Goal: Task Accomplishment & Management: Complete application form

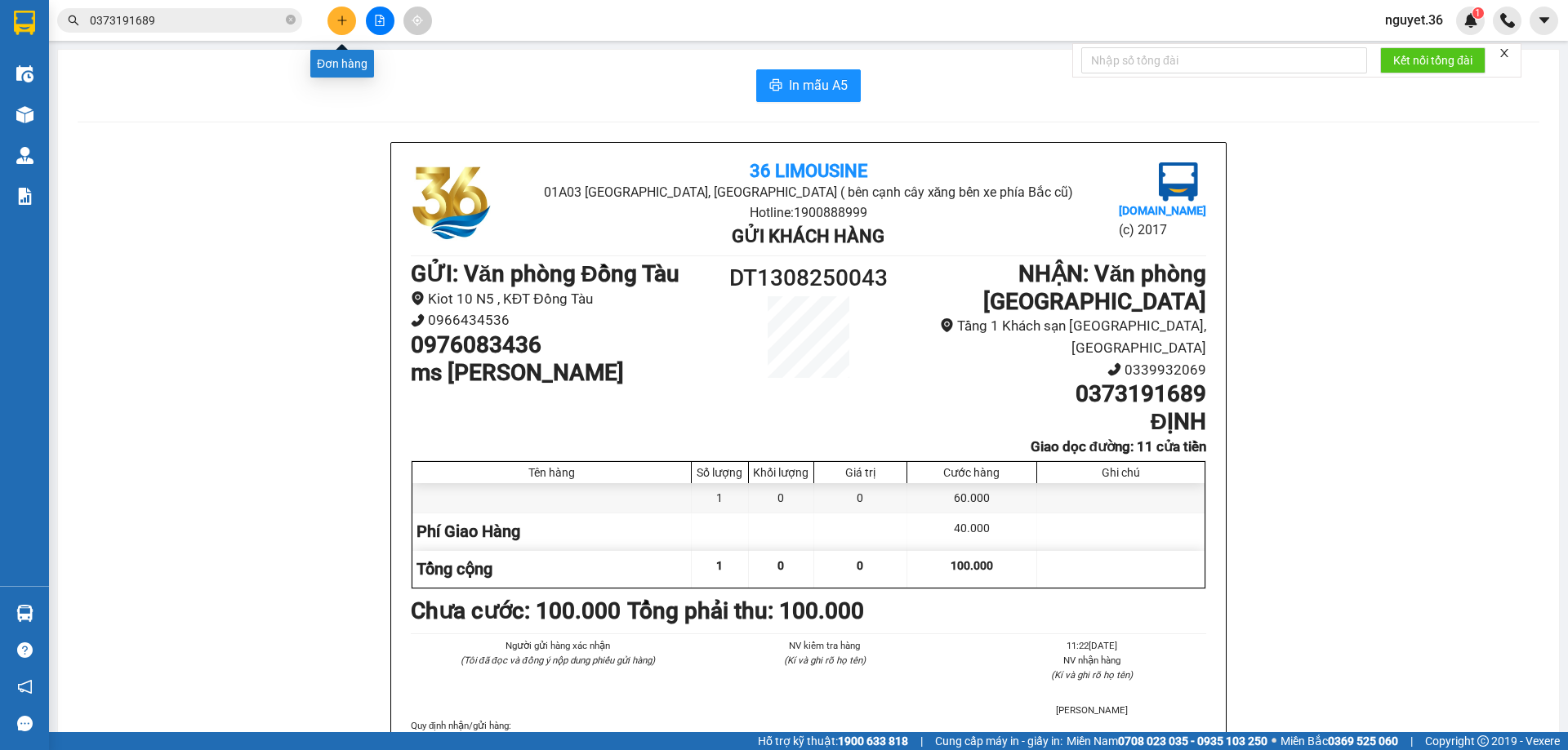
click at [344, 16] on icon "plus" at bounding box center [341, 20] width 11 height 11
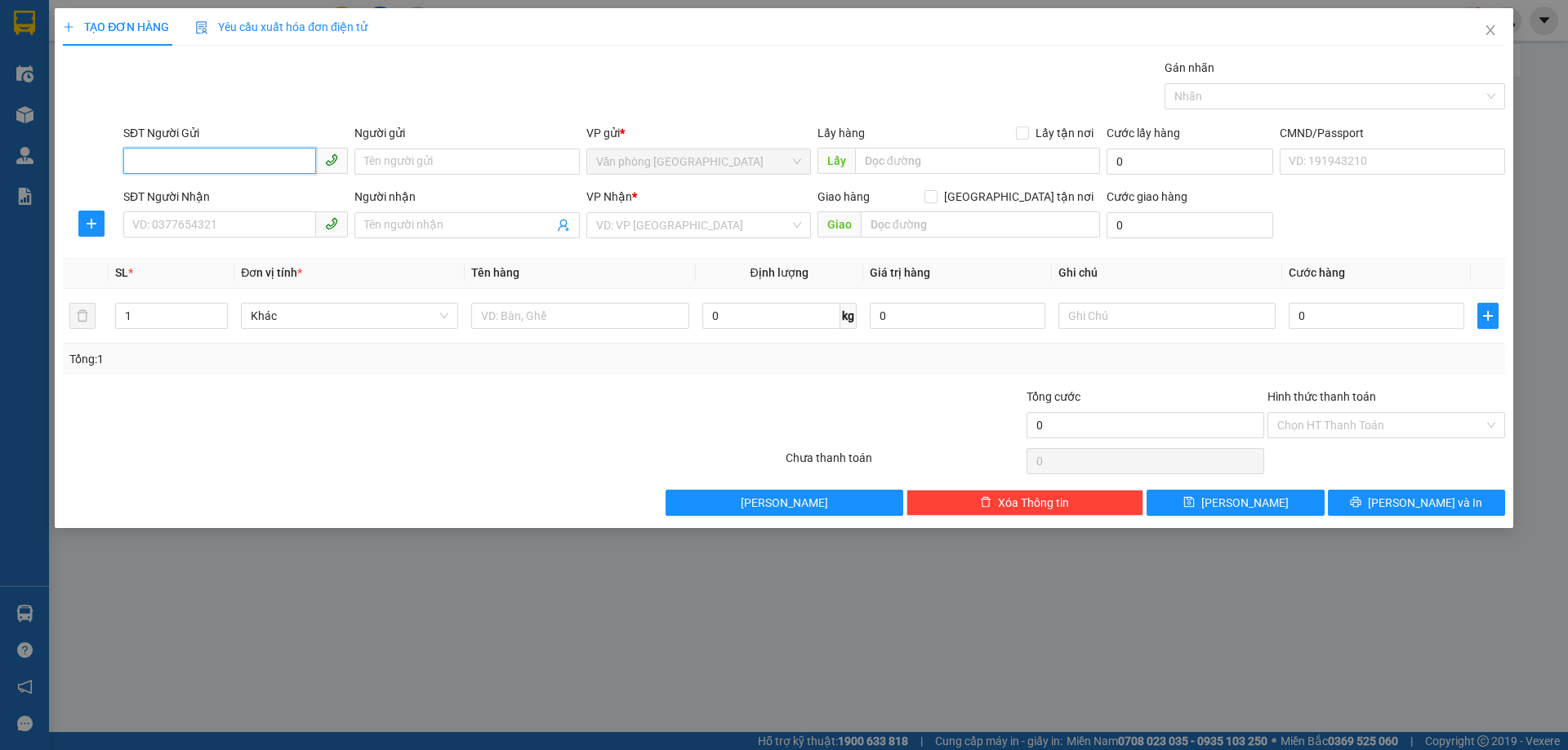
click at [261, 171] on input "SĐT Người Gửi" at bounding box center [219, 161] width 193 height 26
type input "0383845194"
click at [405, 161] on input "Người gửi" at bounding box center [466, 162] width 224 height 26
type input "A HOÀNG `"
click at [243, 223] on input "SĐT Người Nhận" at bounding box center [219, 224] width 193 height 26
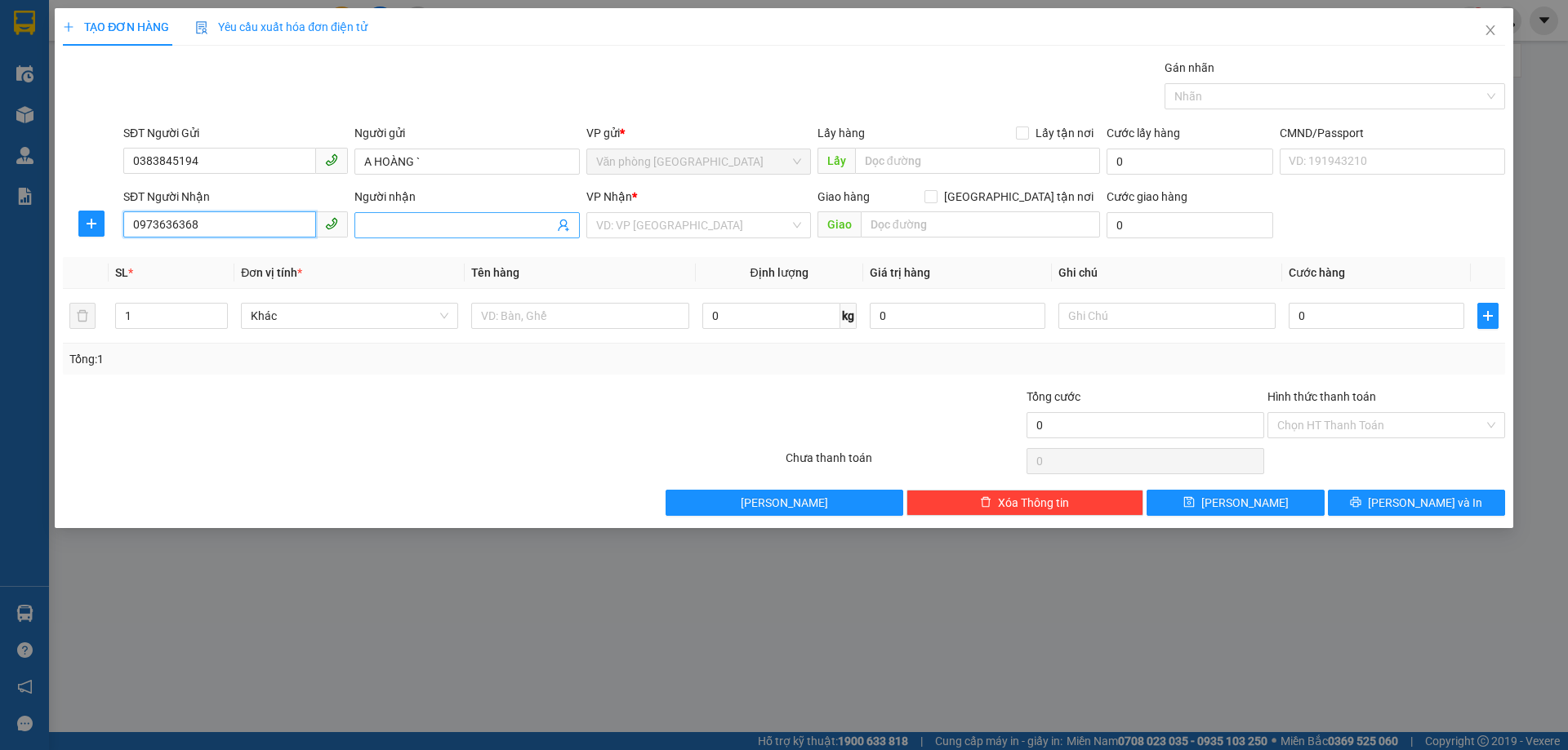
type input "0973636368"
click at [424, 230] on input "Người nhận" at bounding box center [458, 225] width 189 height 18
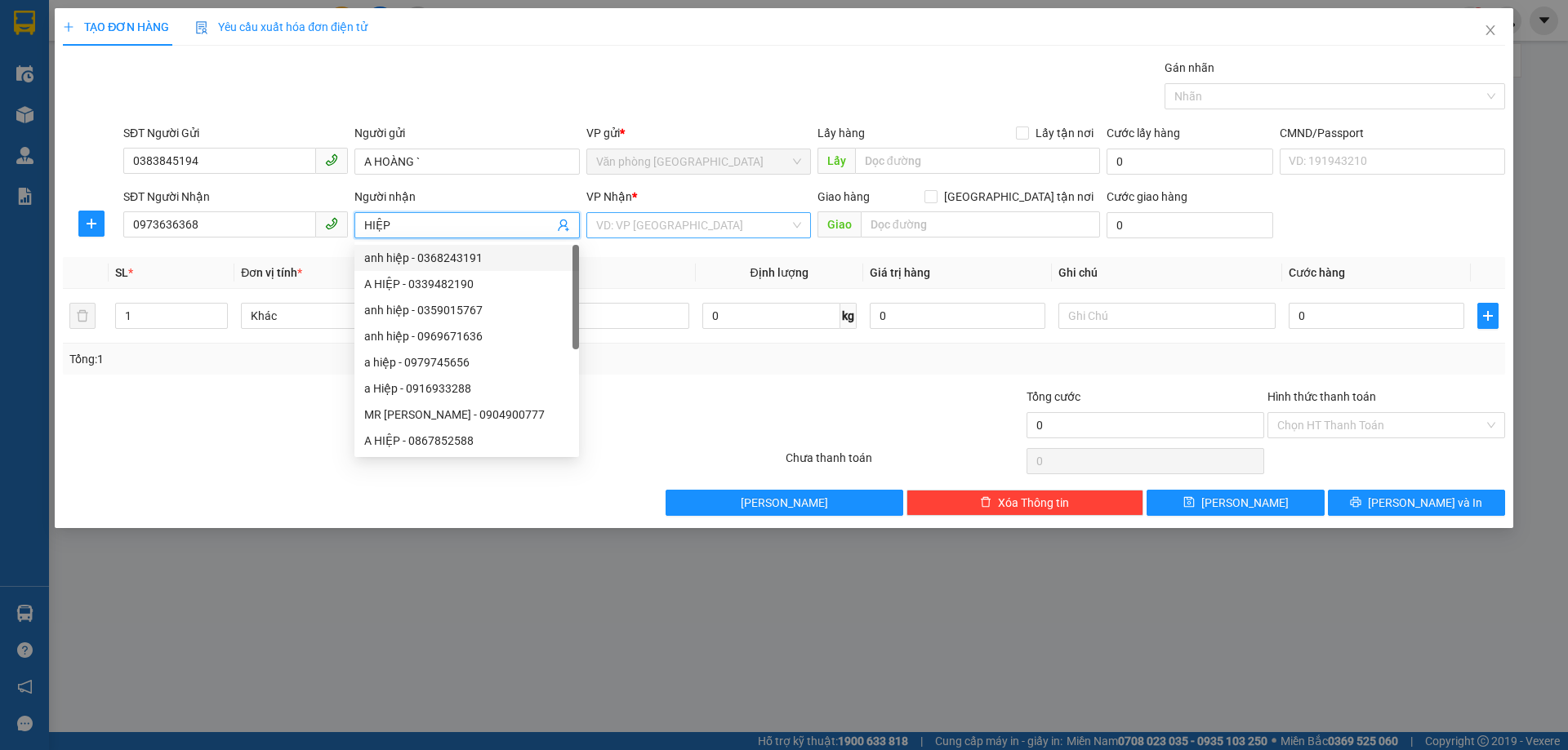
type input "HIỆP"
click at [696, 229] on input "search" at bounding box center [692, 225] width 193 height 24
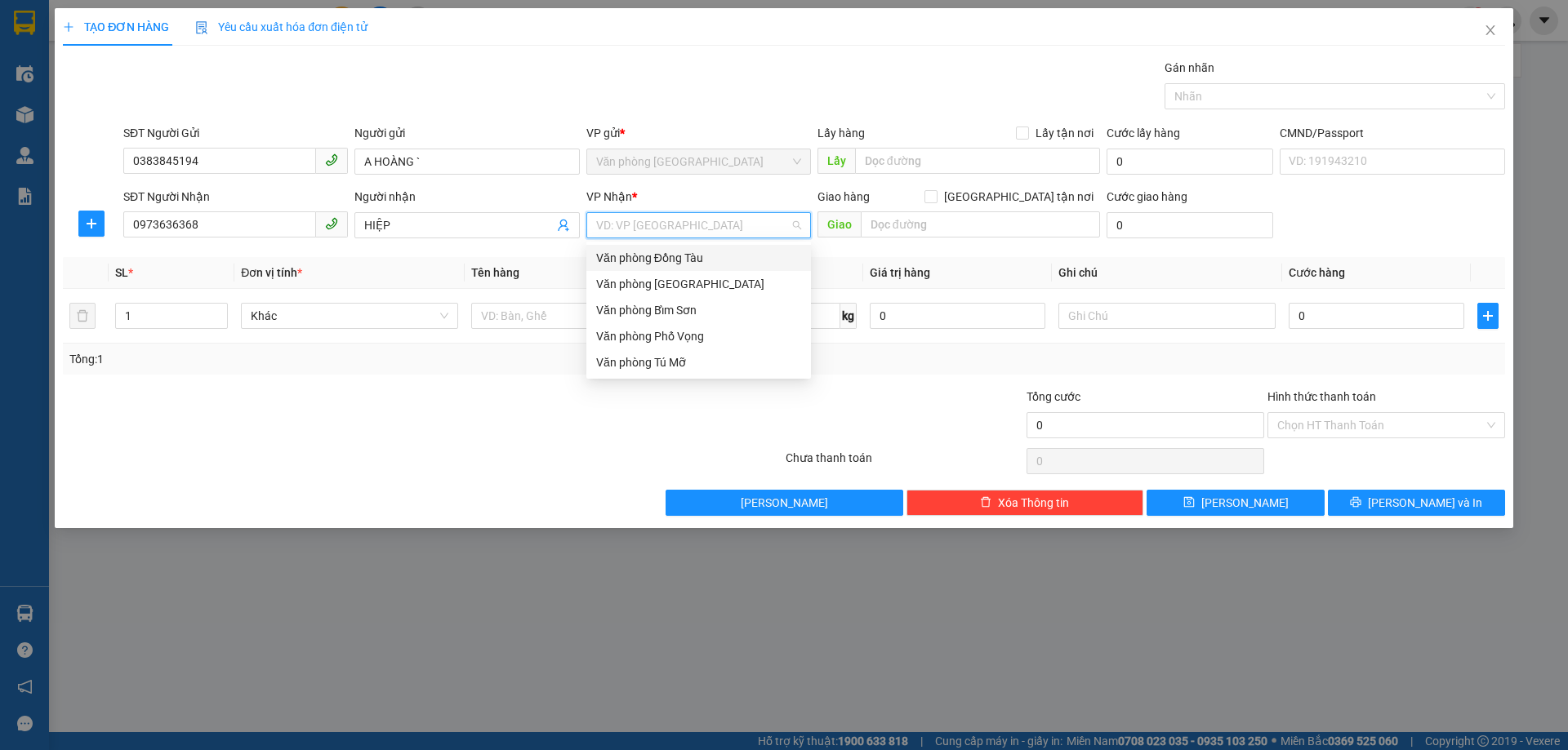
click at [662, 250] on div "Văn phòng Đồng Tàu" at bounding box center [698, 258] width 205 height 18
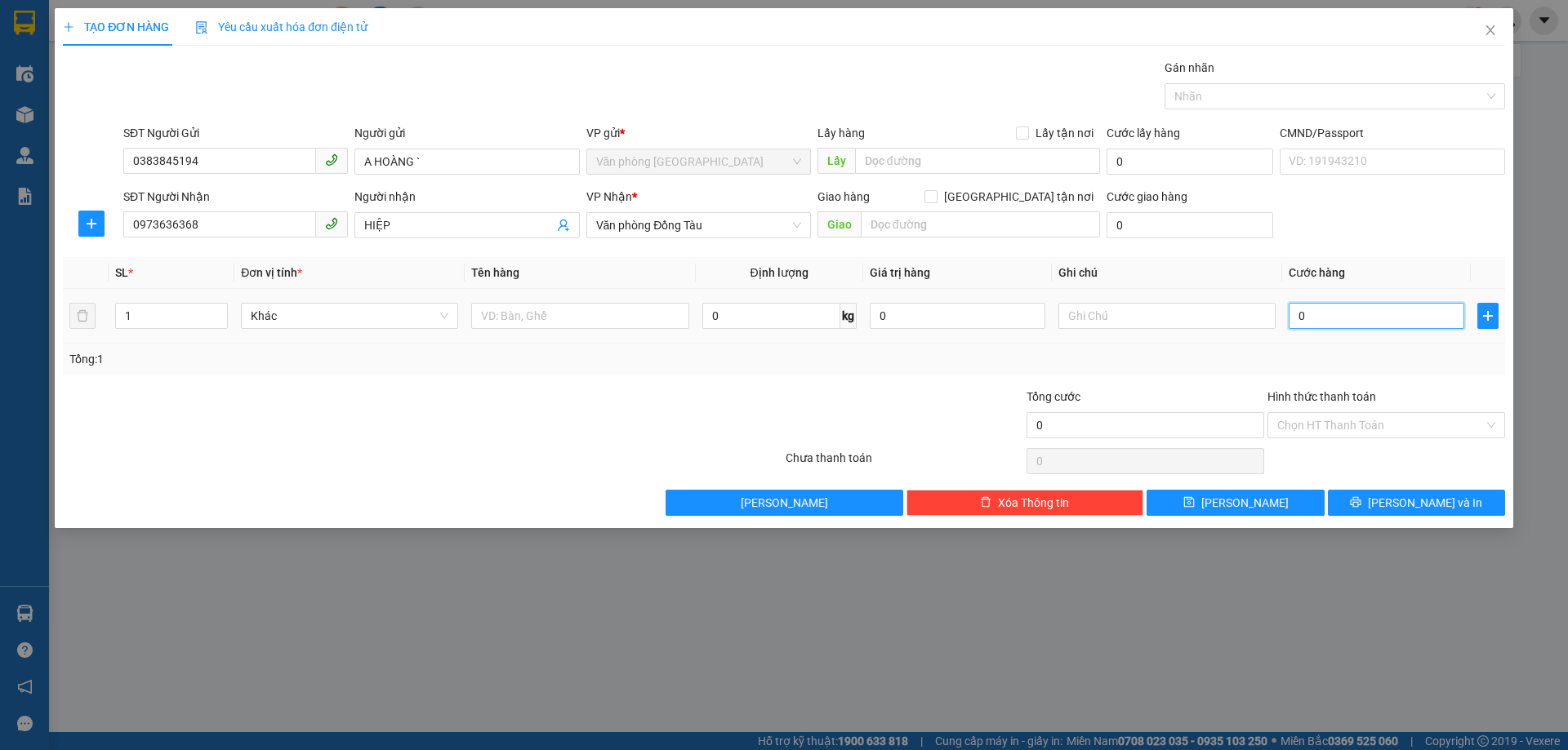
click at [1341, 309] on input "0" at bounding box center [1377, 316] width 176 height 26
type input "5"
type input "50"
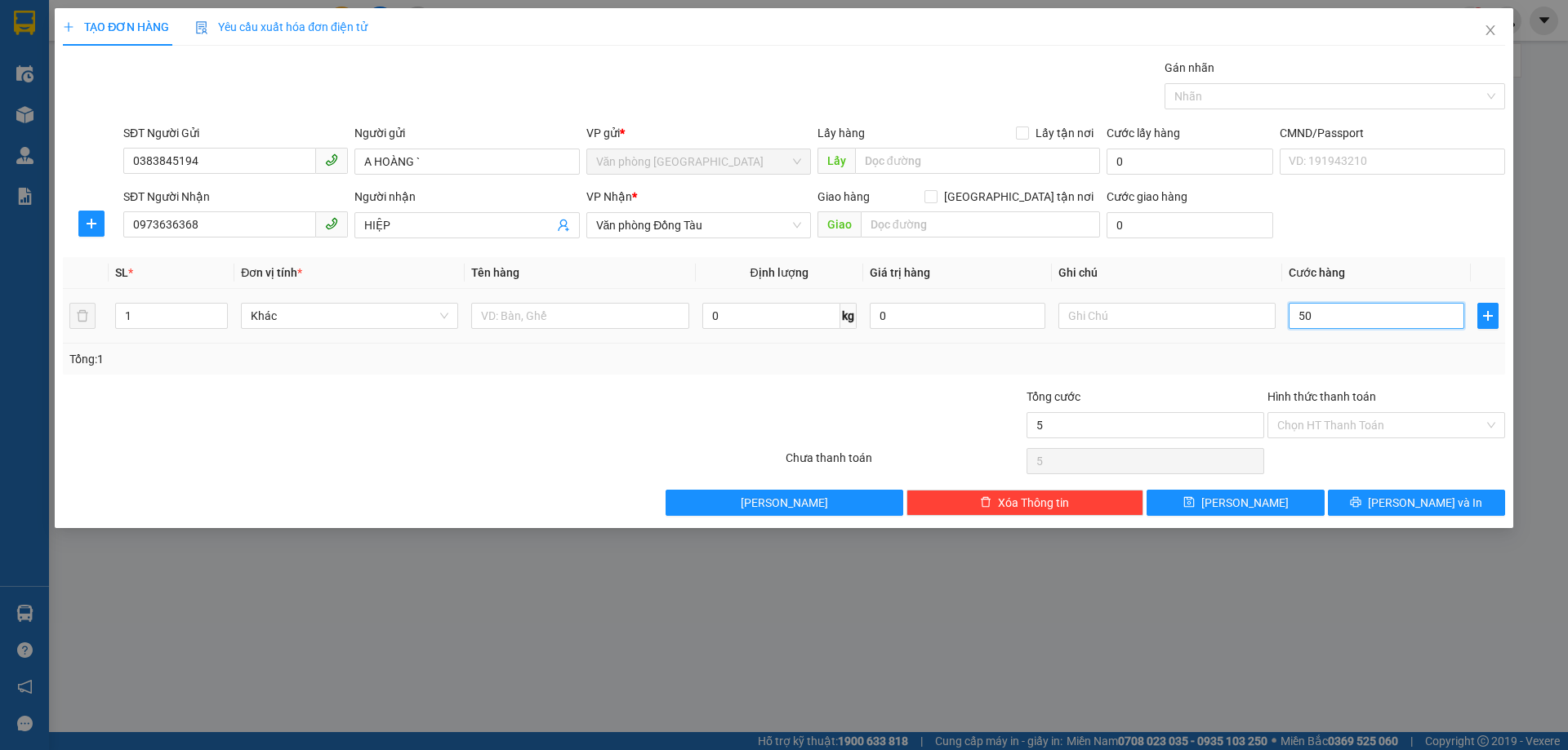
type input "50"
type input "500"
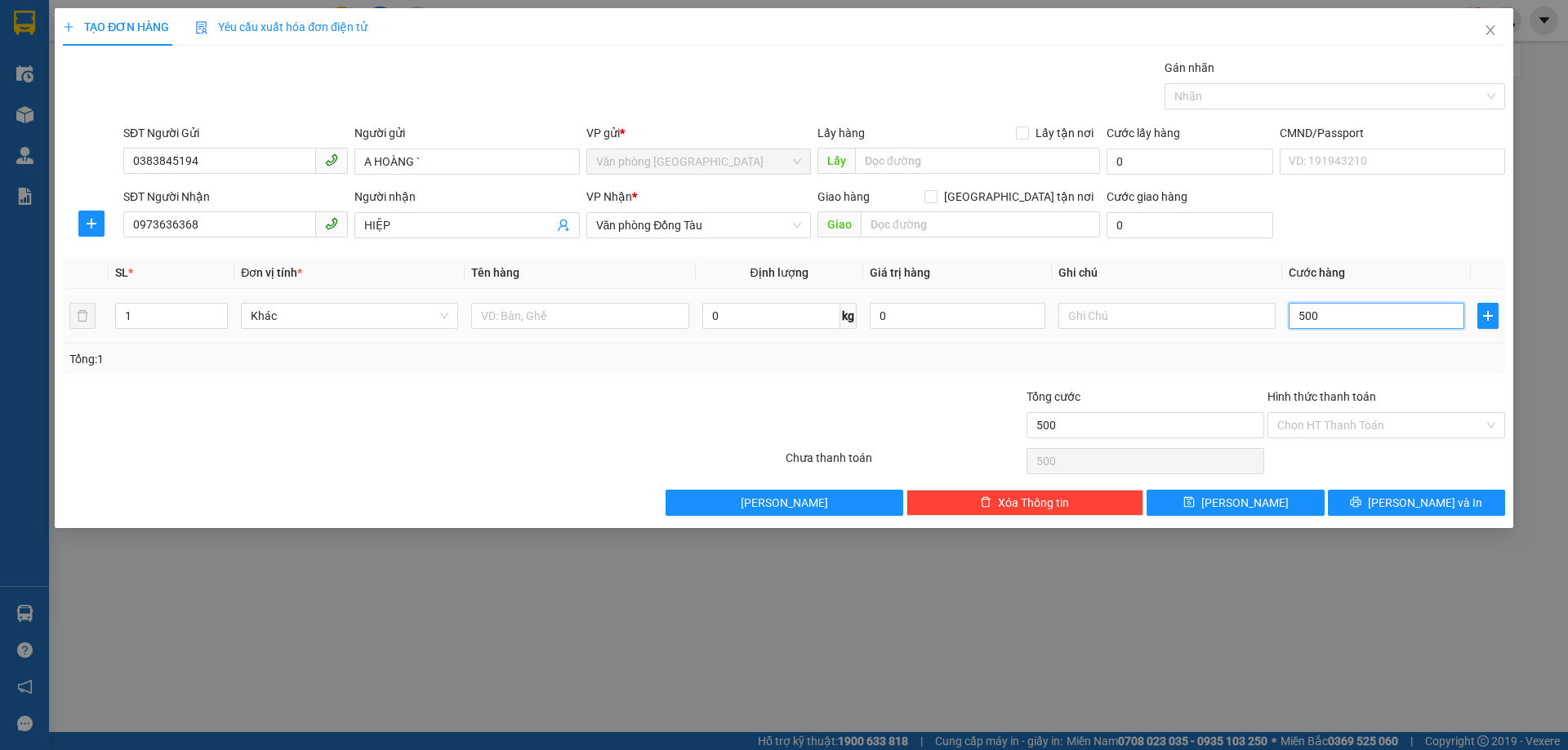
type input "5.000"
type input "50.000"
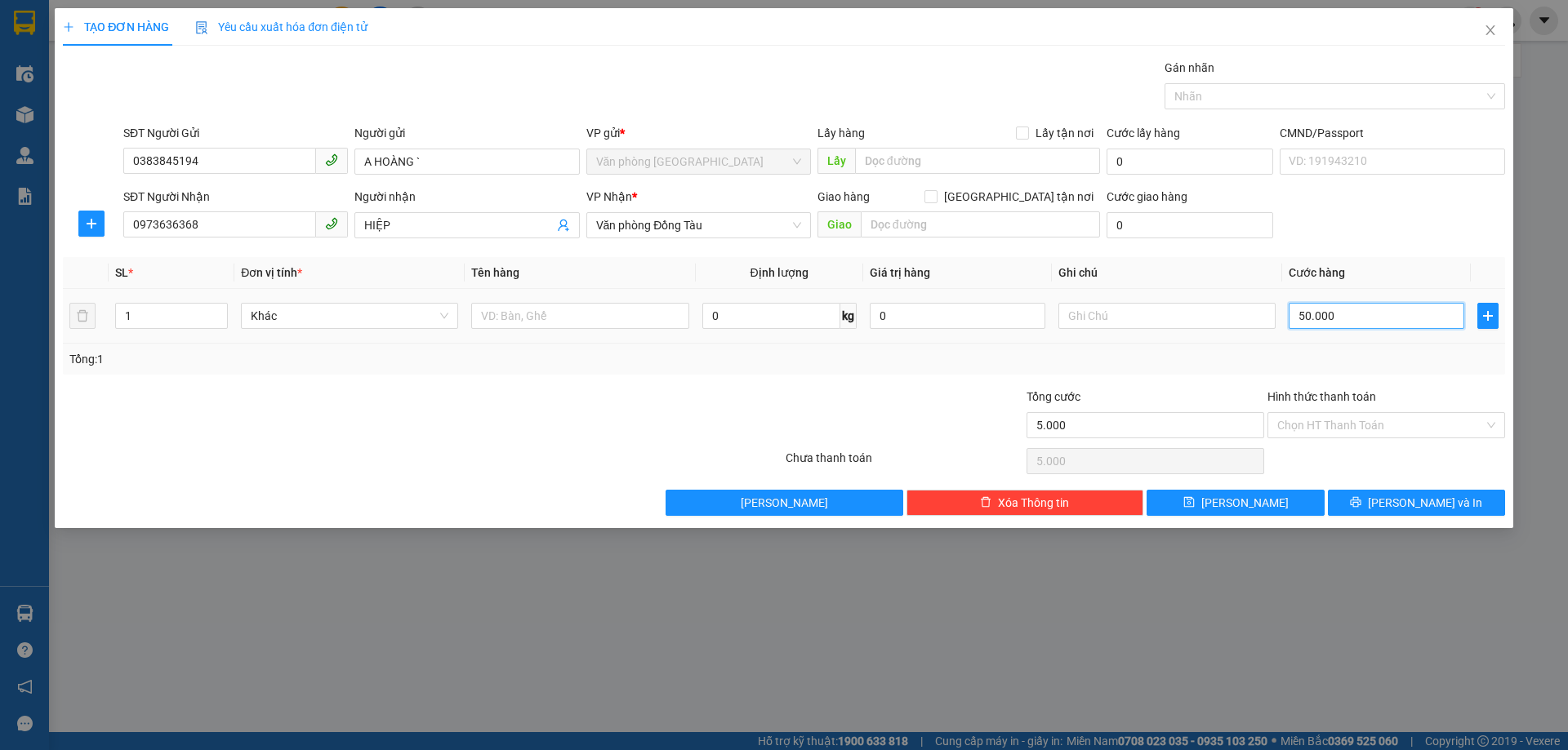
type input "50.000"
click at [1343, 417] on input "Hình thức thanh toán" at bounding box center [1381, 425] width 207 height 24
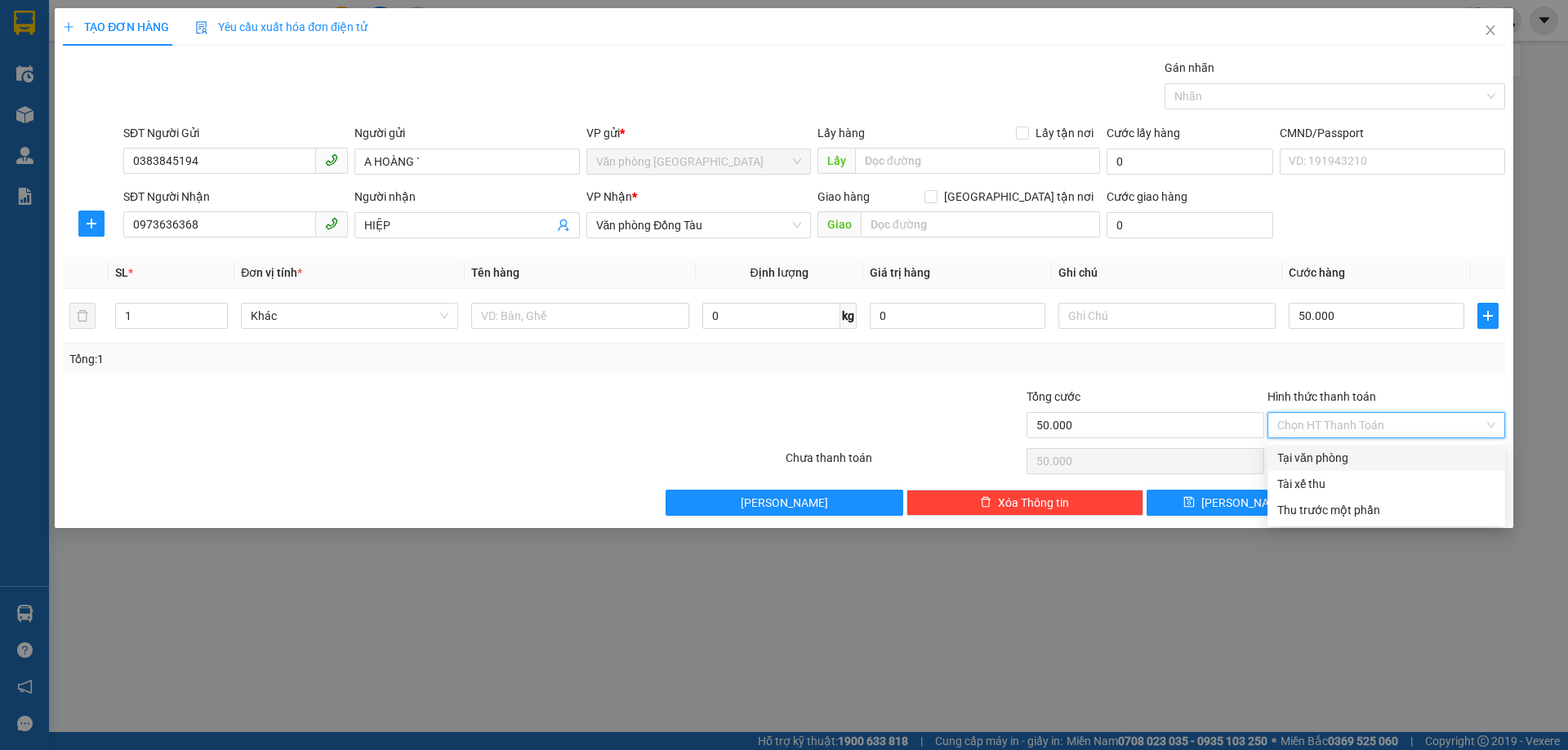
click at [1325, 456] on div "Tại văn phòng" at bounding box center [1387, 458] width 218 height 18
type input "0"
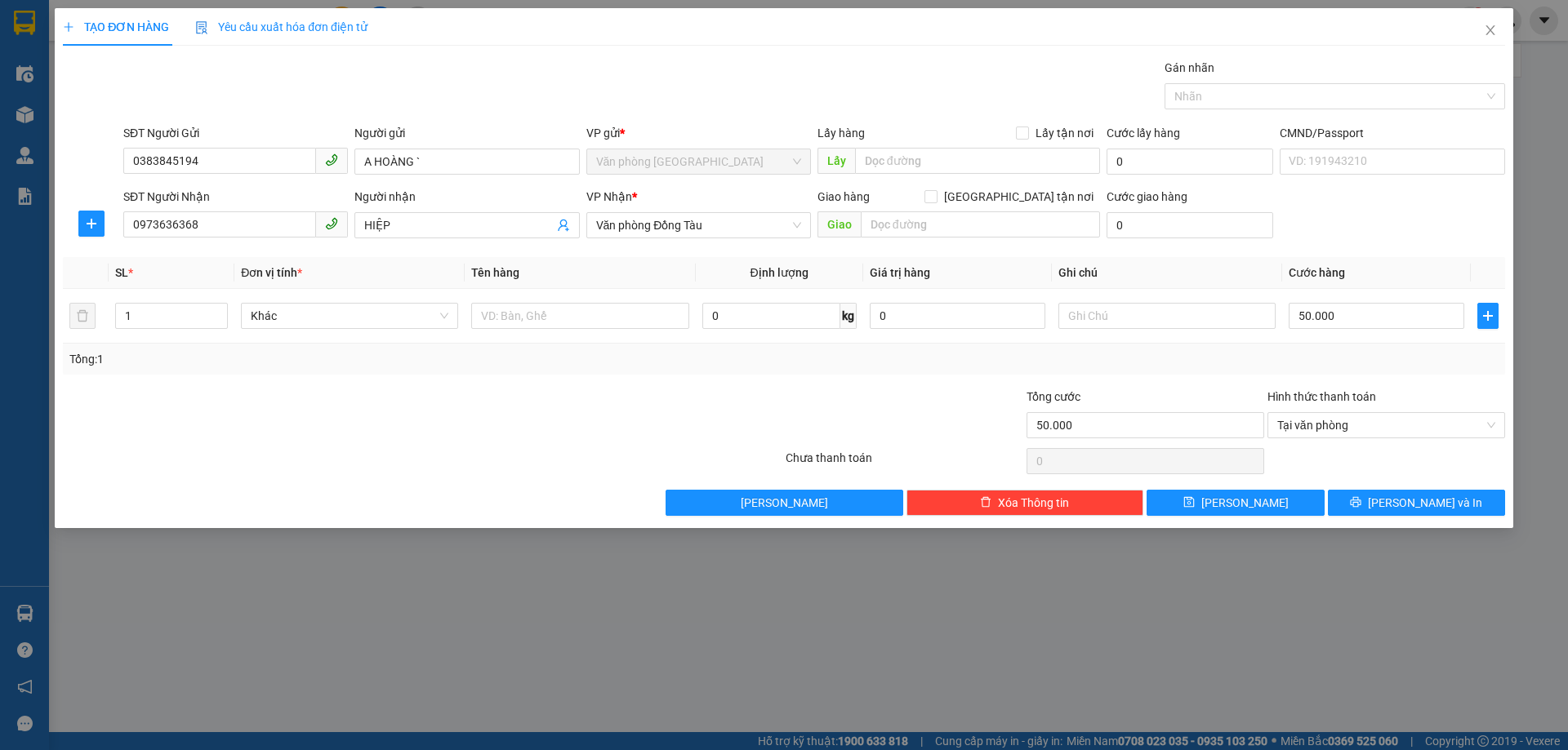
click at [1393, 488] on div "Transit Pickup Surcharge Ids Transit Deliver Surcharge Ids Transit Deliver Surc…" at bounding box center [784, 288] width 1442 height 457
drag, startPoint x: 1384, startPoint y: 500, endPoint x: 1270, endPoint y: 455, distance: 122.6
click at [1362, 499] on icon "printer" at bounding box center [1355, 501] width 11 height 11
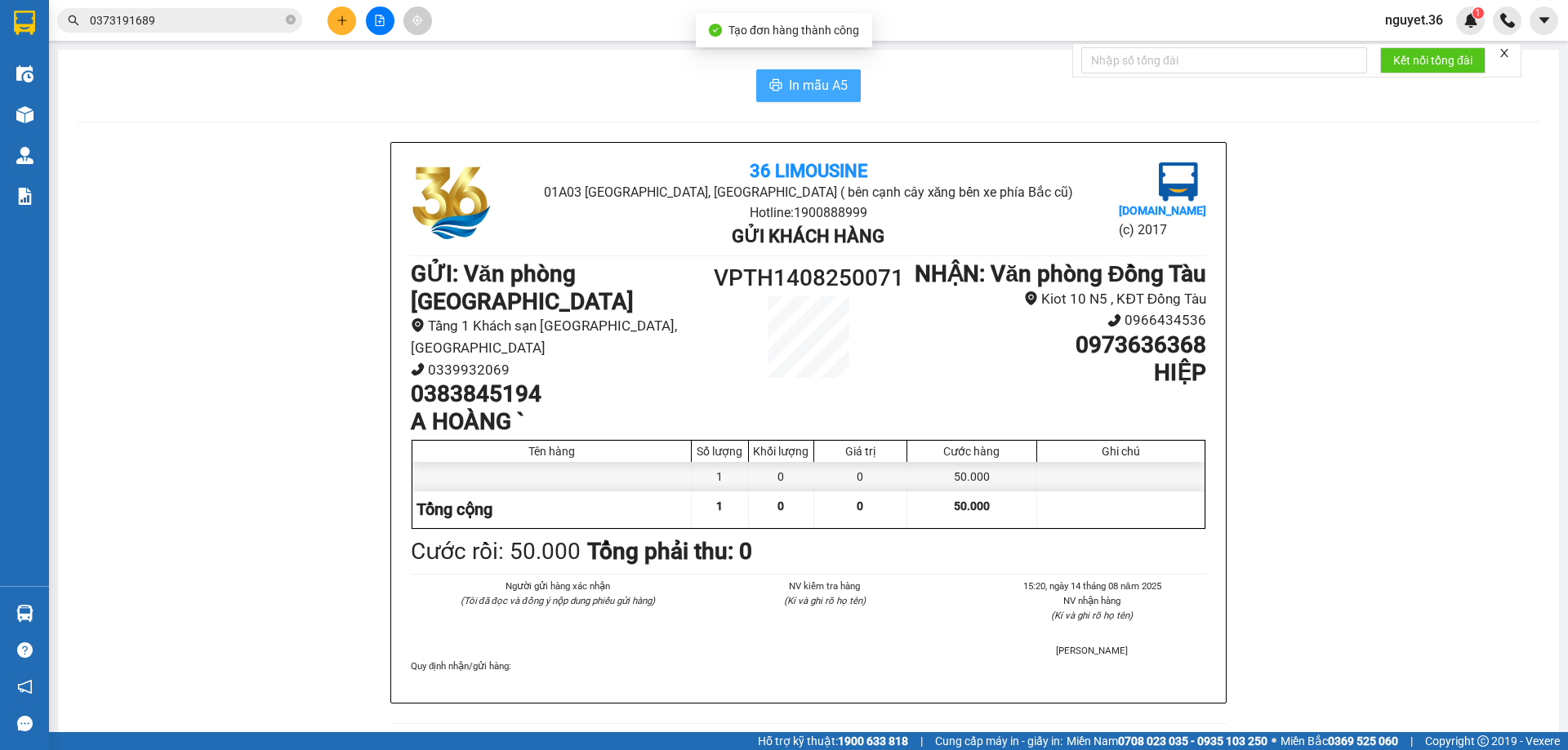
drag, startPoint x: 802, startPoint y: 88, endPoint x: 802, endPoint y: 78, distance: 10.0
click at [802, 87] on span "In mẫu A5" at bounding box center [819, 86] width 59 height 21
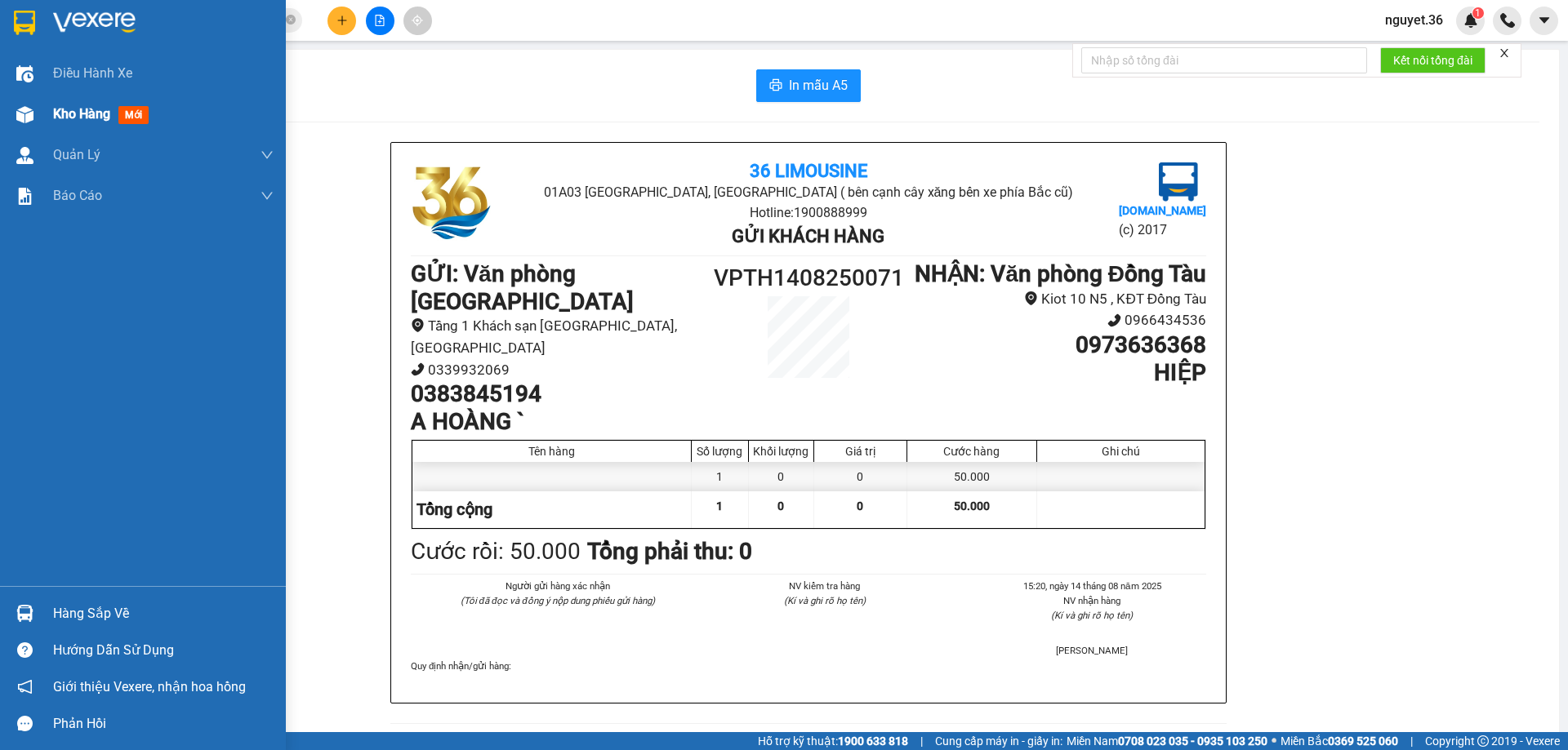
click at [87, 109] on span "Kho hàng" at bounding box center [81, 114] width 57 height 16
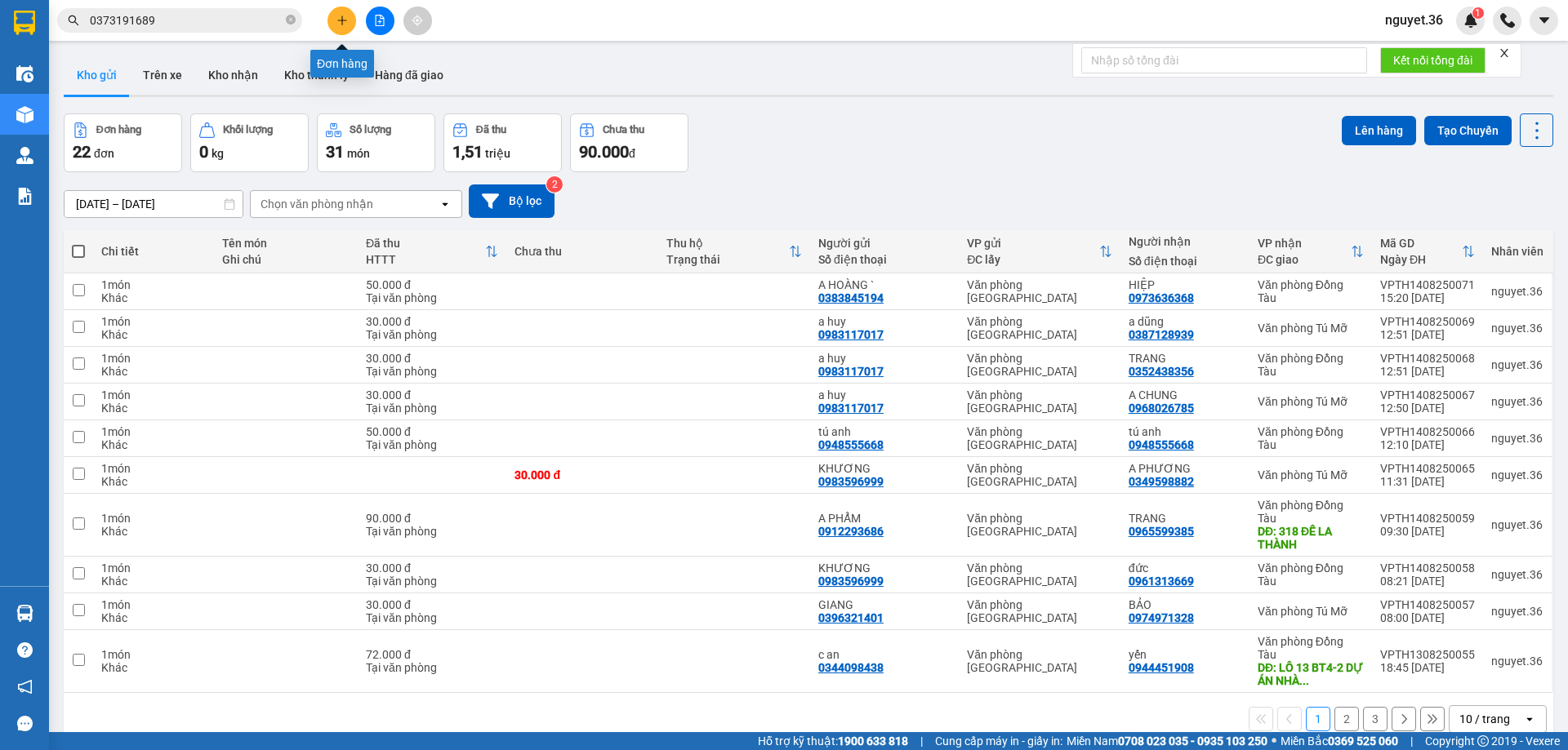
click at [342, 24] on icon "plus" at bounding box center [341, 20] width 1 height 9
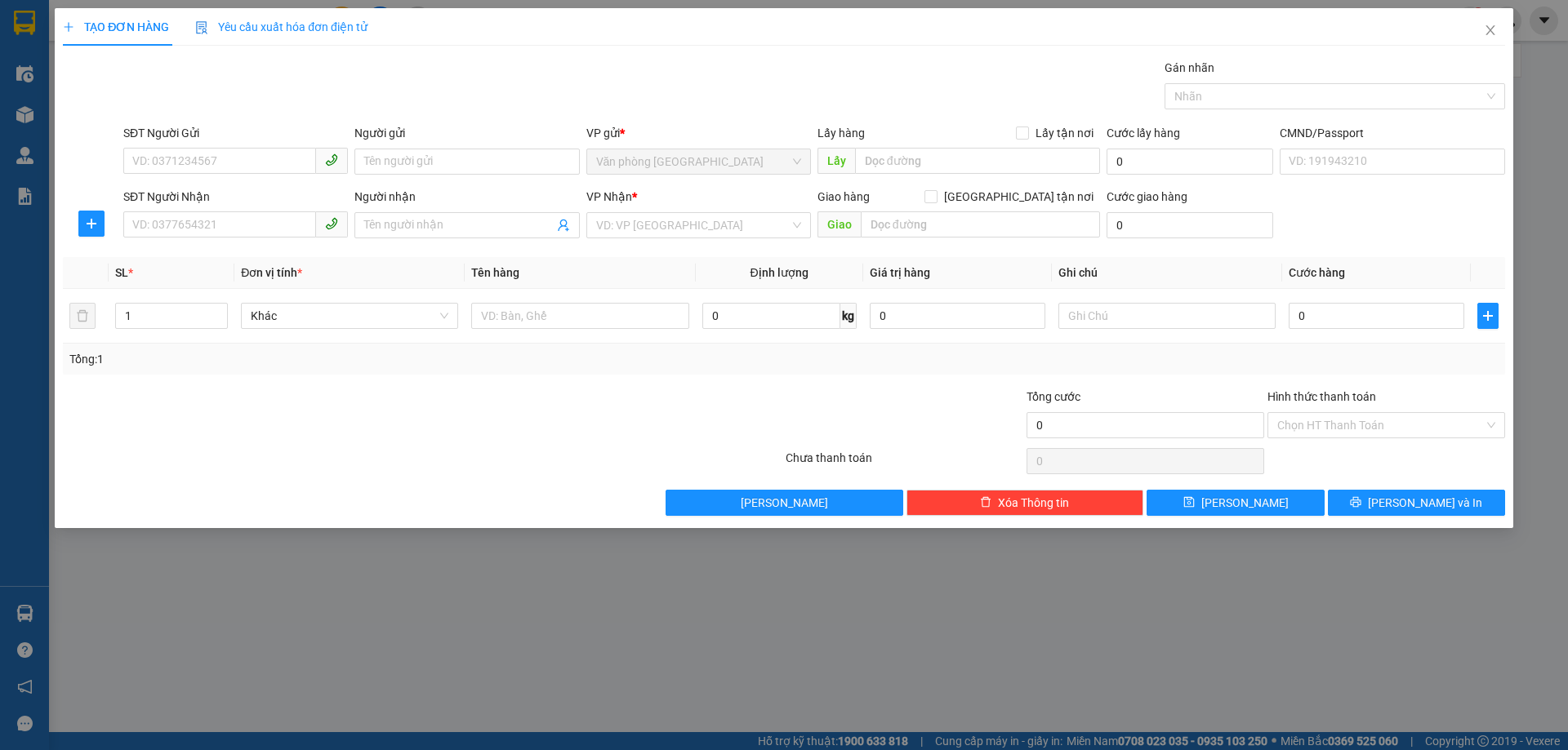
click at [25, 113] on div "TẠO ĐƠN HÀNG Yêu cầu xuất hóa đơn điện tử Transit Pickup Surcharge Ids Transit …" at bounding box center [784, 375] width 1568 height 750
click at [25, 115] on div "TẠO ĐƠN HÀNG Yêu cầu xuất hóa đơn điện tử Transit Pickup Surcharge Ids Transit …" at bounding box center [784, 375] width 1568 height 750
click at [1488, 26] on icon "close" at bounding box center [1490, 29] width 13 height 13
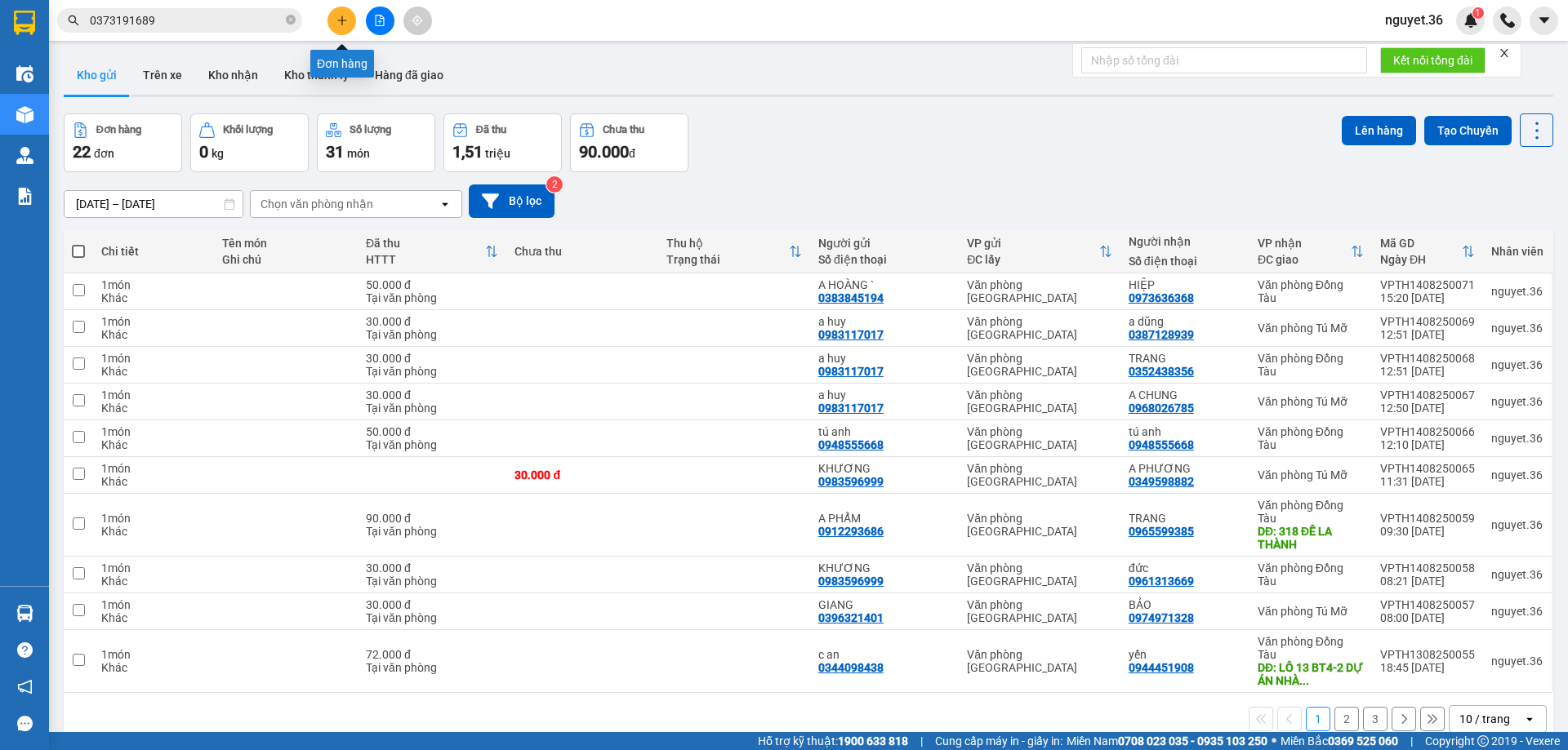
click at [344, 26] on button at bounding box center [341, 21] width 29 height 29
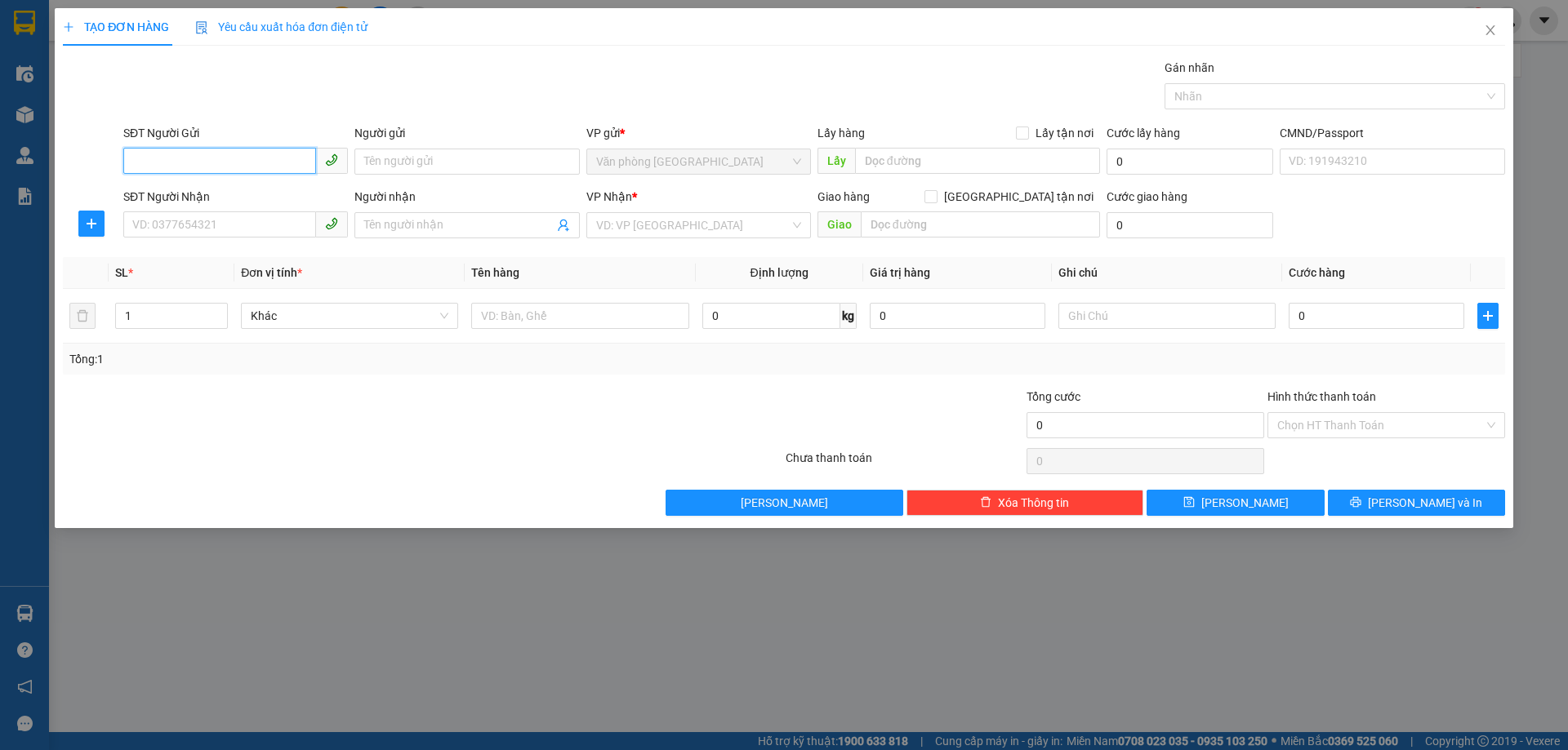
click at [271, 167] on input "SĐT Người Gửi" at bounding box center [219, 161] width 193 height 26
type input "0385209678"
click at [250, 191] on div "0385209678 - A THIỆN" at bounding box center [236, 194] width 205 height 18
type input "A THIỆN"
type input "0385209678"
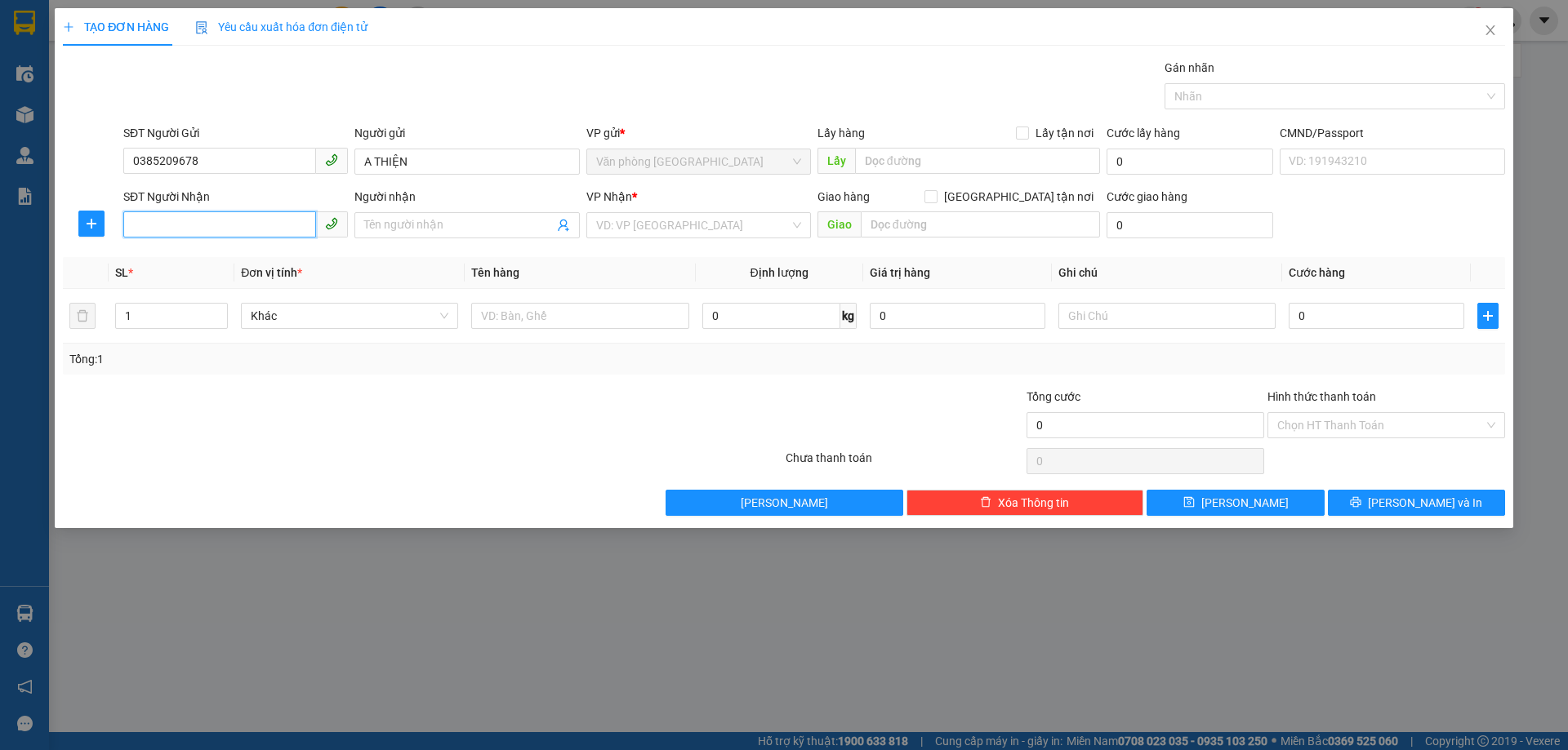
click at [256, 215] on input "SĐT Người Nhận" at bounding box center [219, 224] width 193 height 26
type input "0977190761"
click at [207, 264] on div "0977190761 - CHIẾN" at bounding box center [236, 258] width 205 height 18
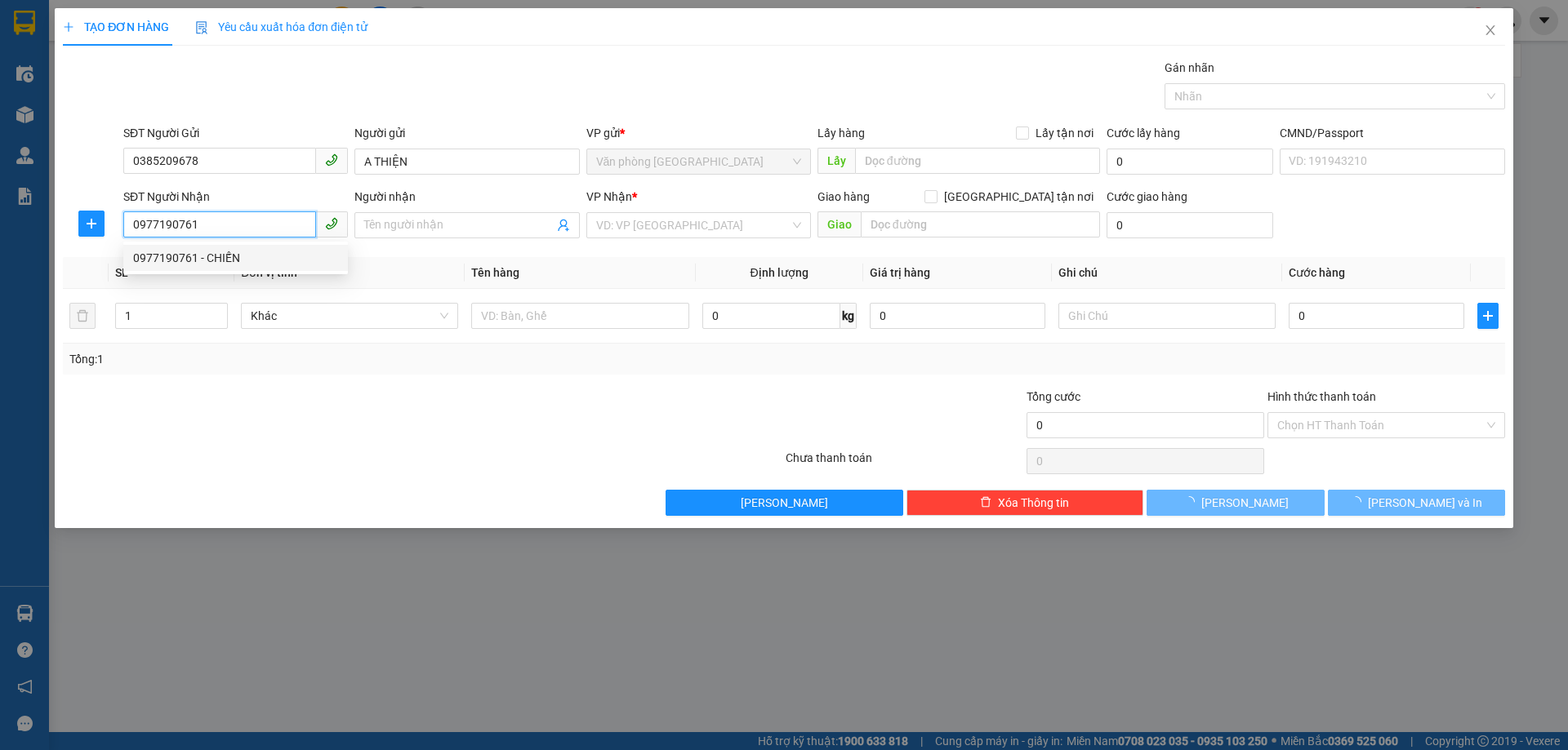
type input "CHIẾN"
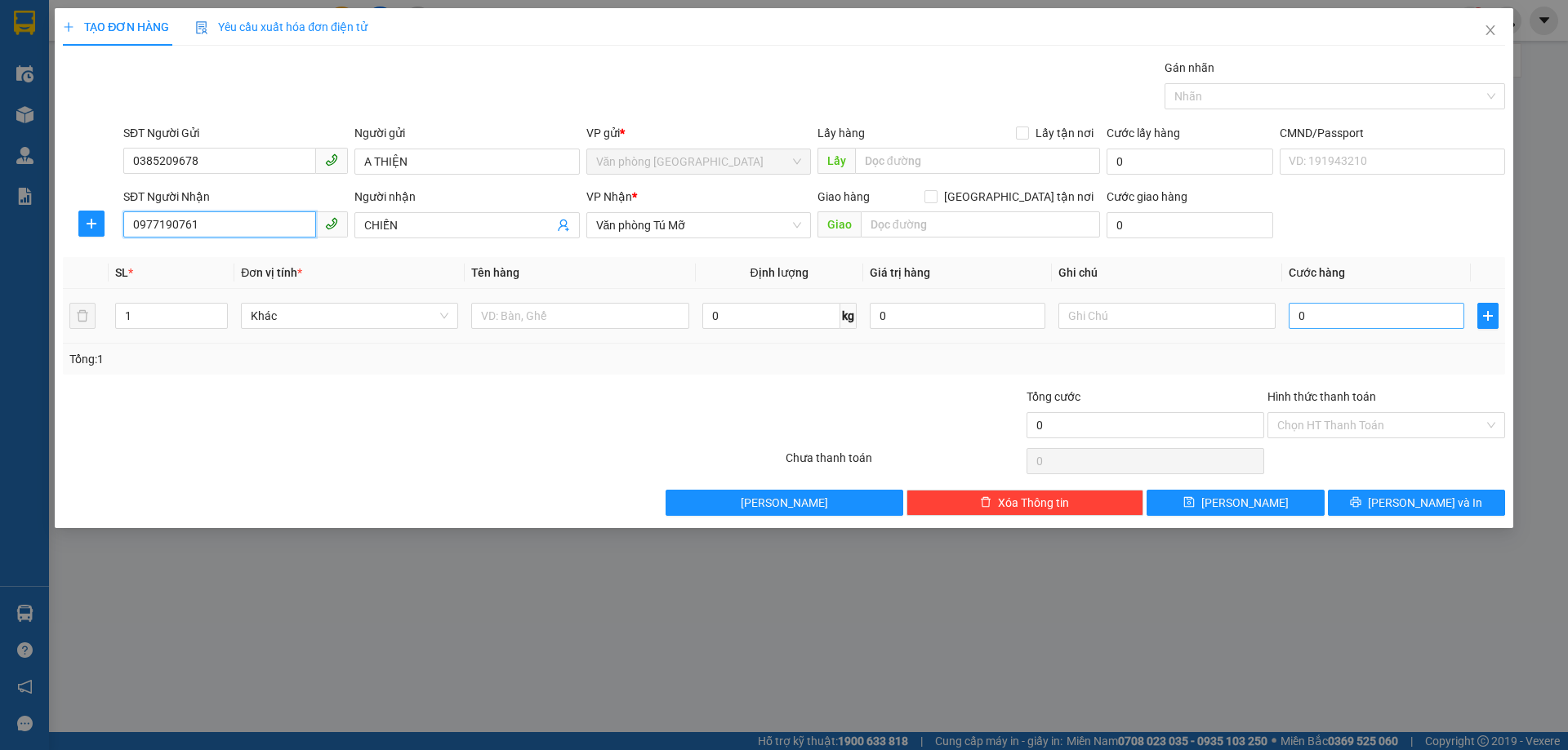
type input "0977190761"
click at [1383, 320] on input "0" at bounding box center [1377, 316] width 176 height 26
type input "3"
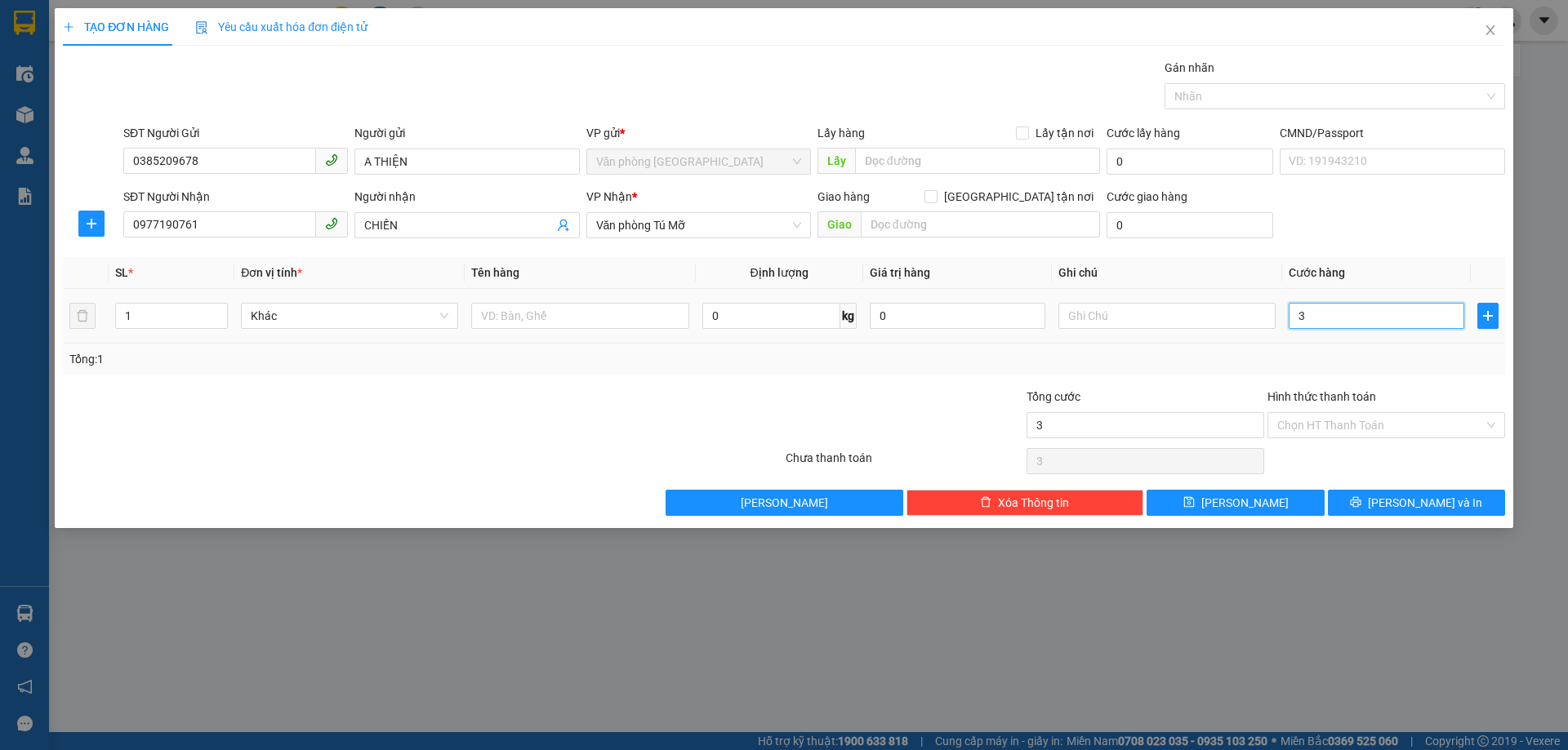
type input "30"
type input "300"
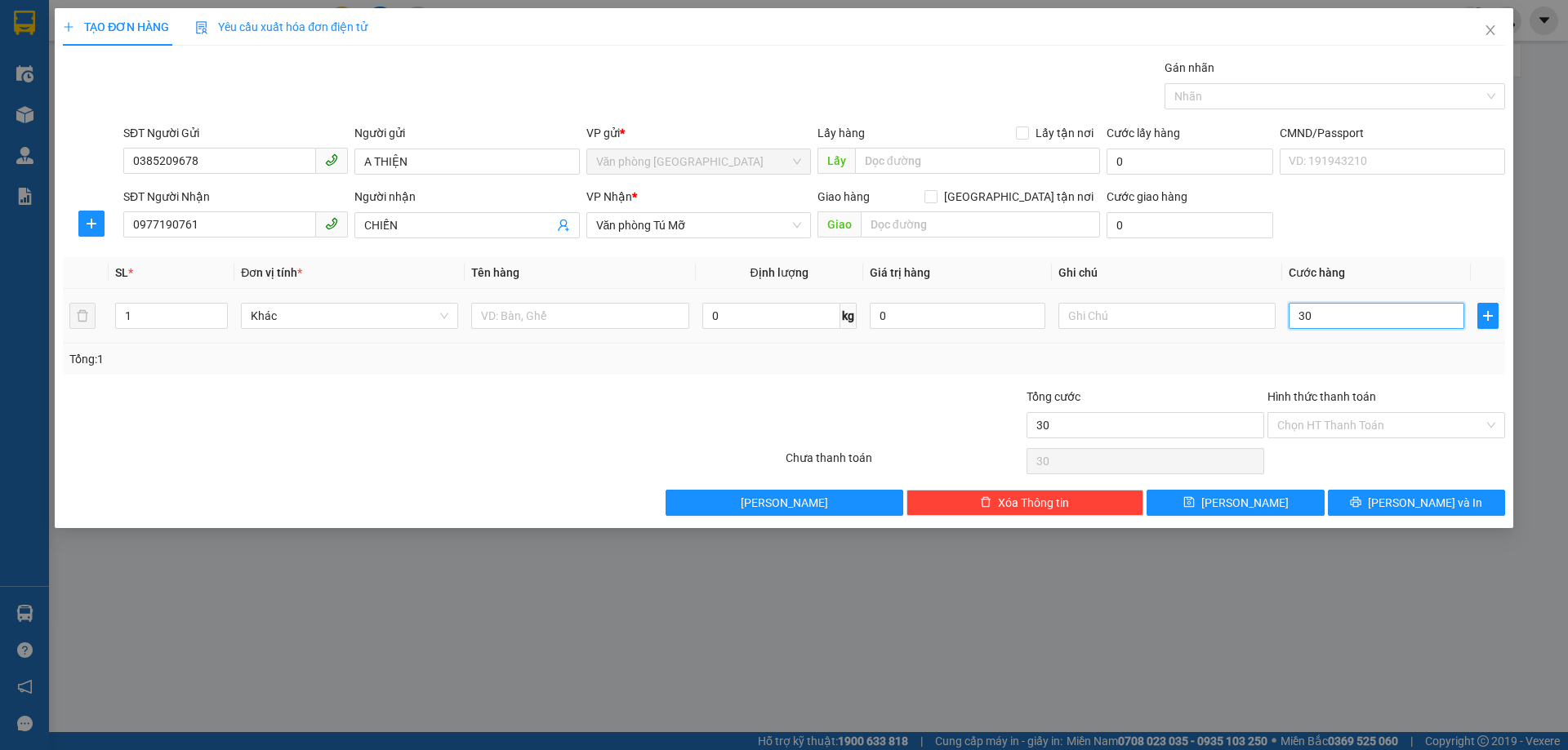
type input "300"
type input "3.000"
type input "30.000"
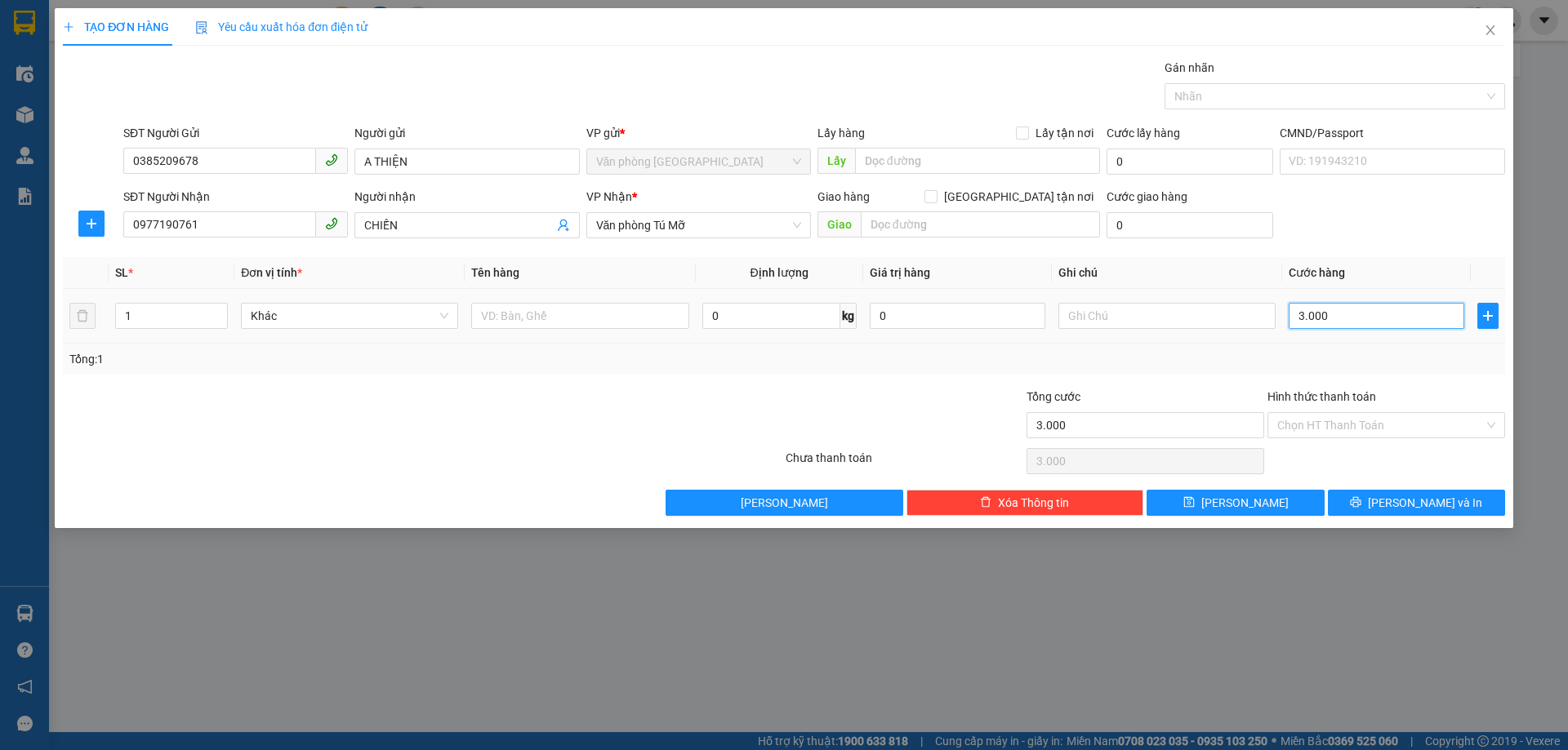
type input "30.000"
click at [1429, 500] on span "[PERSON_NAME] và In" at bounding box center [1425, 502] width 114 height 18
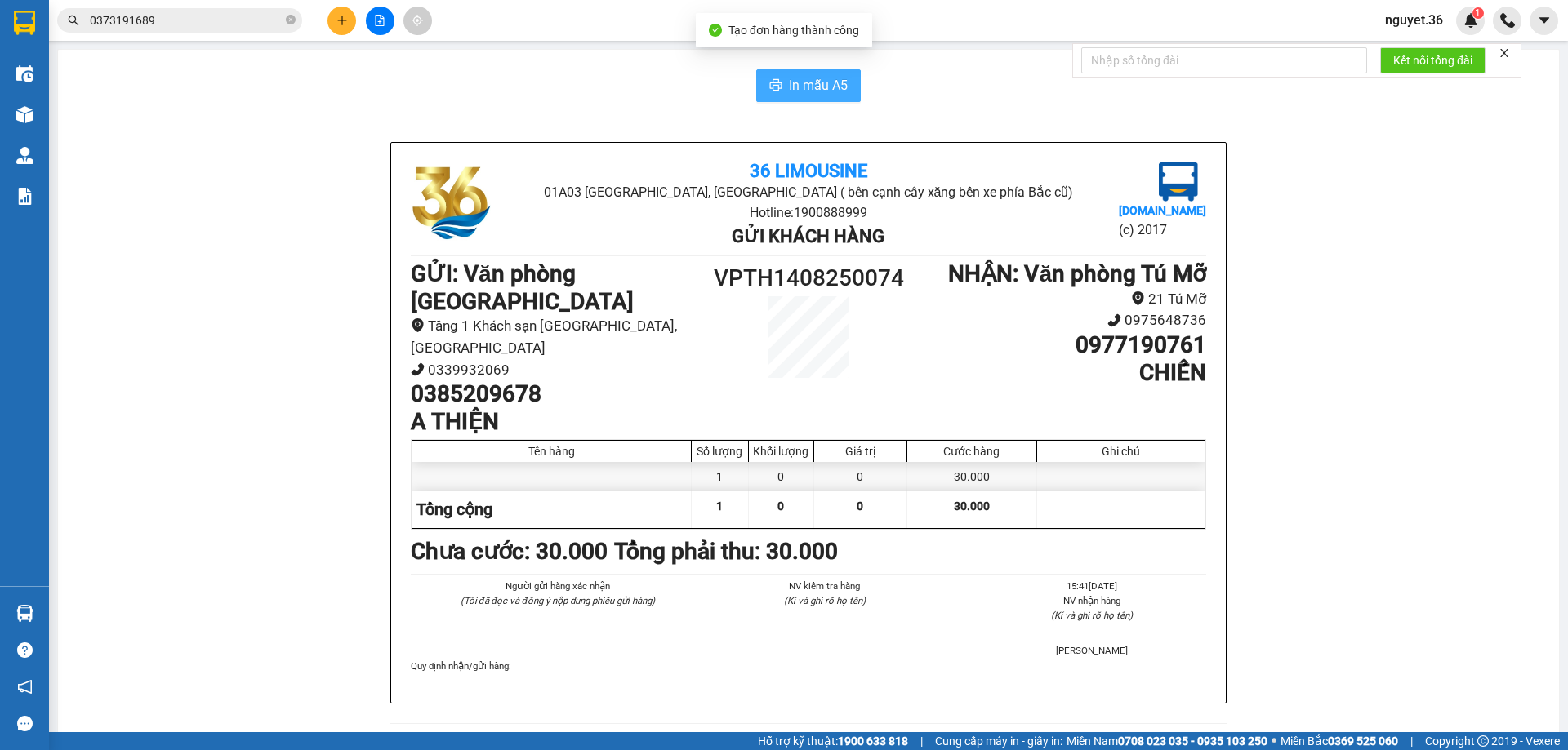
click at [792, 89] on span "In mẫu A5" at bounding box center [819, 86] width 59 height 21
